Goal: Information Seeking & Learning: Learn about a topic

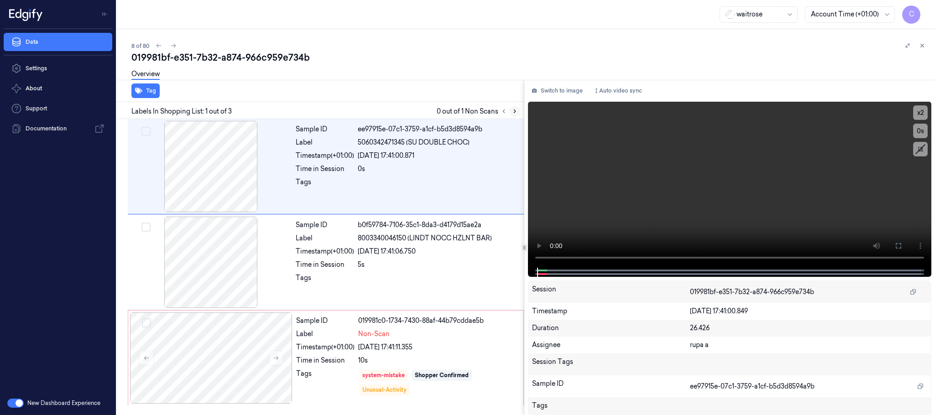
click at [513, 111] on icon at bounding box center [515, 111] width 6 height 6
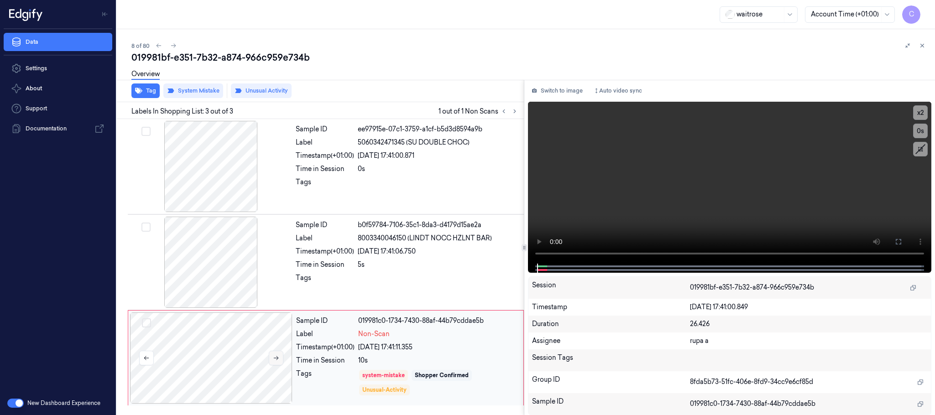
click at [278, 363] on button at bounding box center [276, 358] width 15 height 15
click at [278, 360] on icon at bounding box center [276, 358] width 6 height 6
click at [277, 360] on icon at bounding box center [276, 358] width 6 height 6
click at [209, 266] on div at bounding box center [211, 262] width 162 height 91
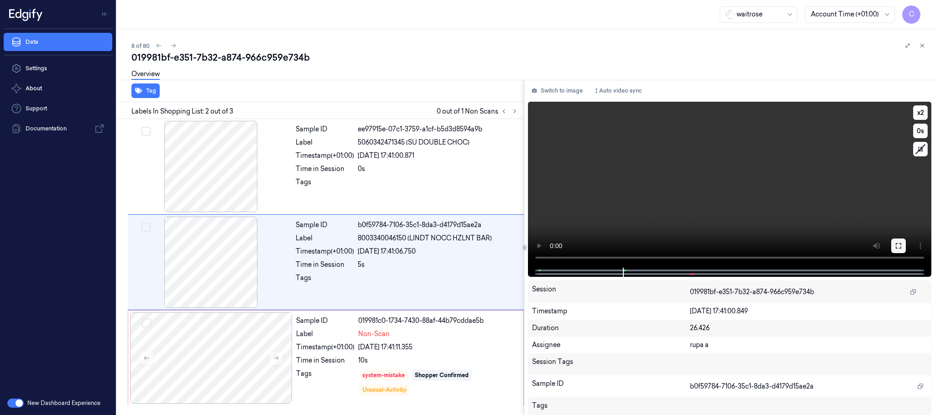
click at [898, 243] on icon at bounding box center [898, 245] width 7 height 7
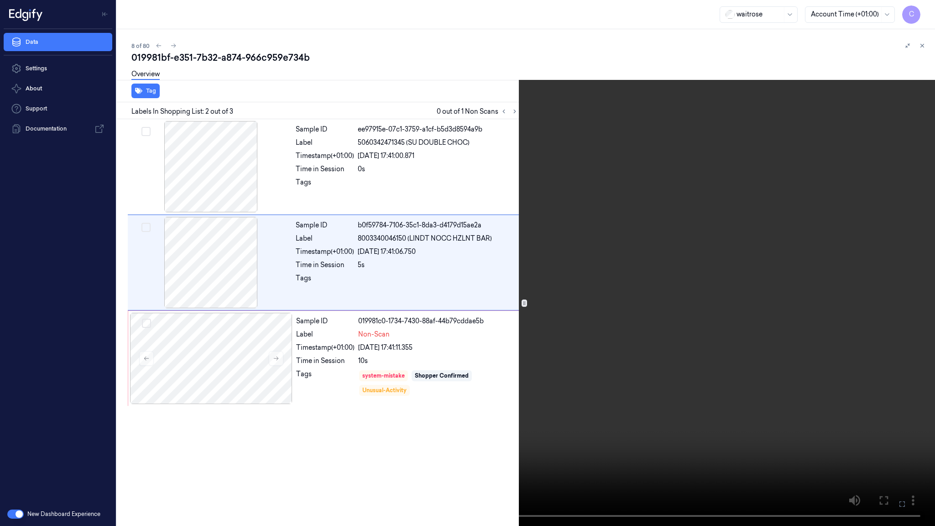
click at [321, 285] on video at bounding box center [467, 263] width 935 height 526
click at [453, 337] on video at bounding box center [467, 263] width 935 height 526
click at [408, 357] on video at bounding box center [467, 263] width 935 height 526
click at [482, 311] on video at bounding box center [467, 263] width 935 height 526
